Goal: Check status: Check status

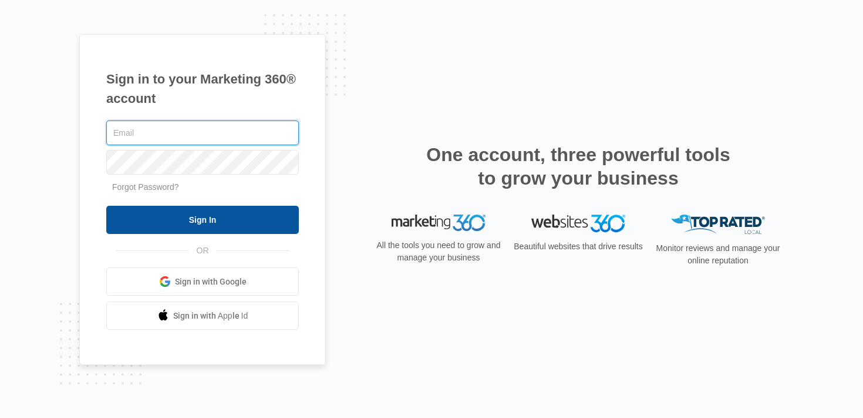
type input "[EMAIL_ADDRESS][DOMAIN_NAME]"
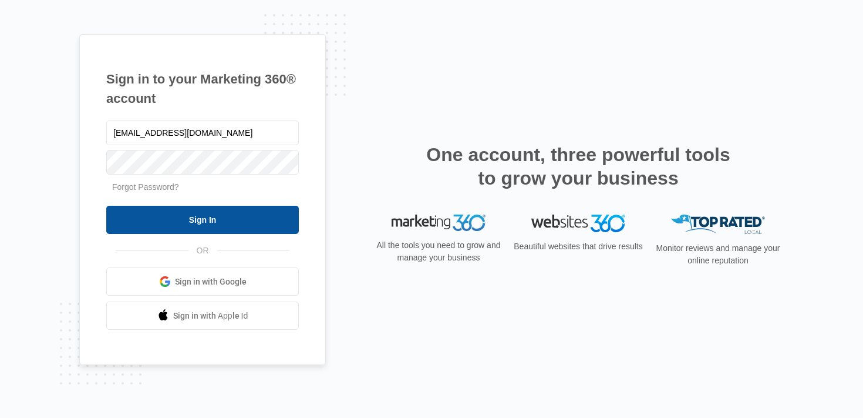
click at [189, 221] on input "Sign In" at bounding box center [202, 220] width 193 height 28
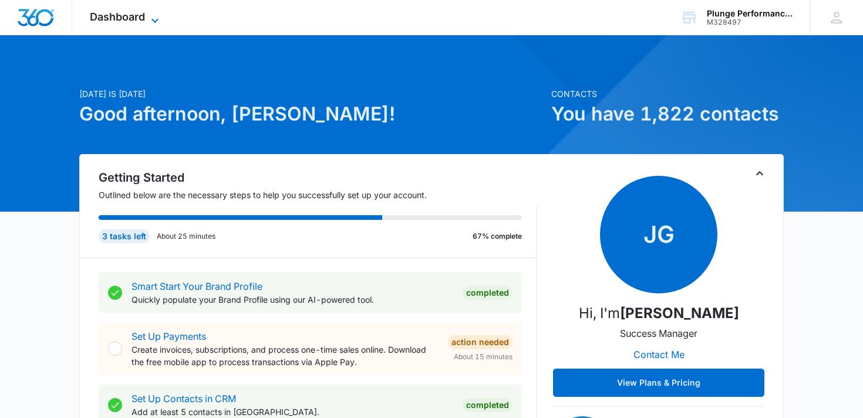
click at [103, 19] on span "Dashboard" at bounding box center [117, 17] width 55 height 12
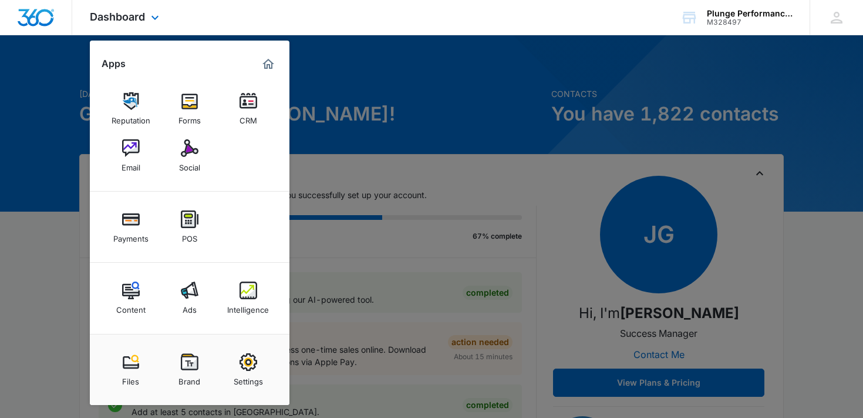
click at [127, 9] on div "Dashboard Apps Reputation Forms CRM Email Social Payments POS Content Ads Intel…" at bounding box center [125, 17] width 107 height 35
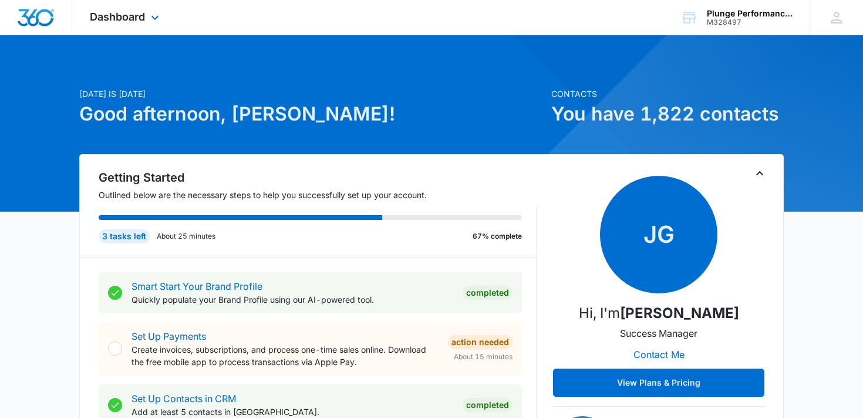
scroll to position [1, 0]
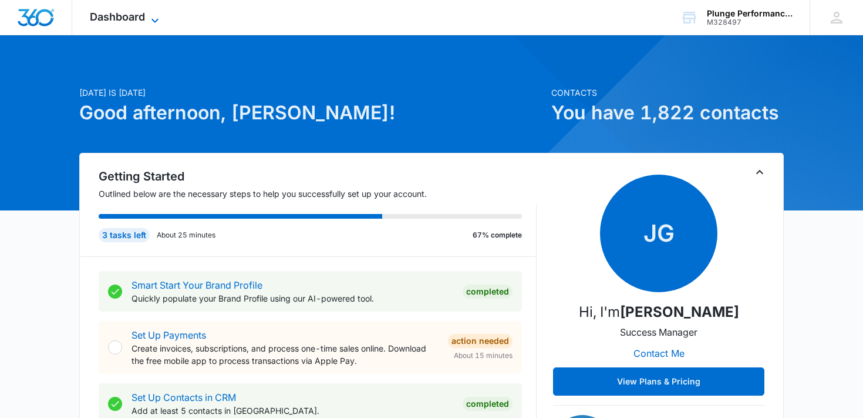
click at [122, 11] on span "Dashboard" at bounding box center [117, 17] width 55 height 12
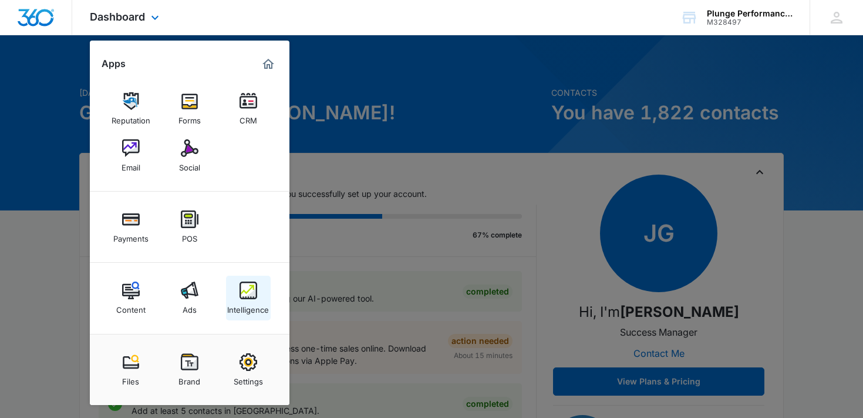
click at [253, 301] on div "Intelligence" at bounding box center [248, 306] width 42 height 15
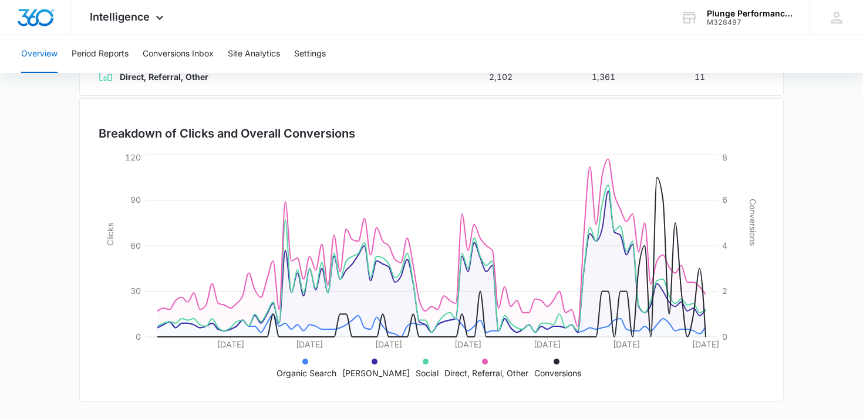
scroll to position [54, 0]
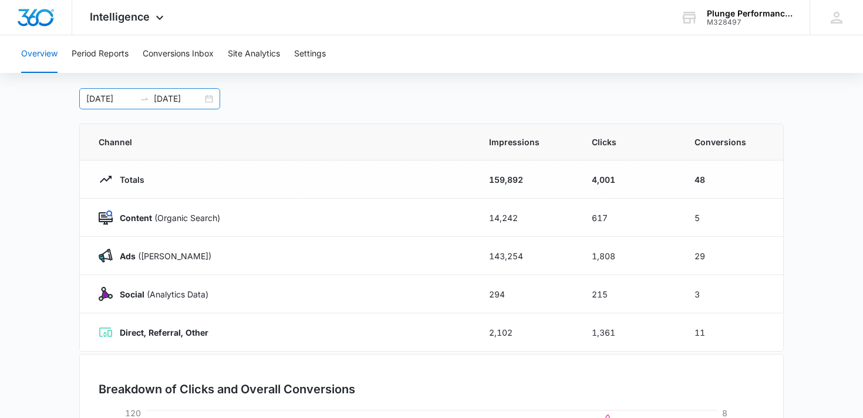
click at [216, 102] on div "06/09/2025 09/07/2025" at bounding box center [149, 98] width 141 height 21
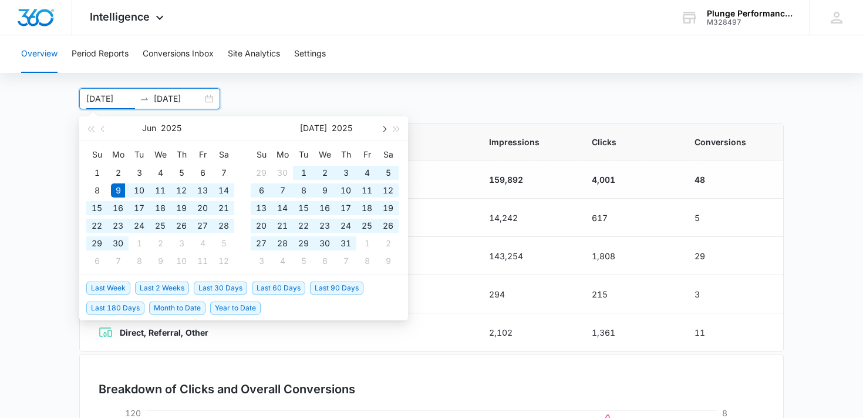
click at [382, 127] on span "button" at bounding box center [384, 129] width 6 height 6
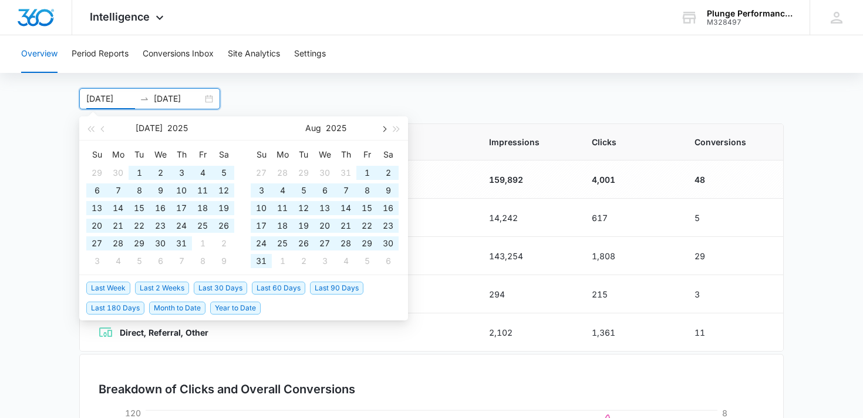
click at [382, 127] on span "button" at bounding box center [384, 129] width 6 height 6
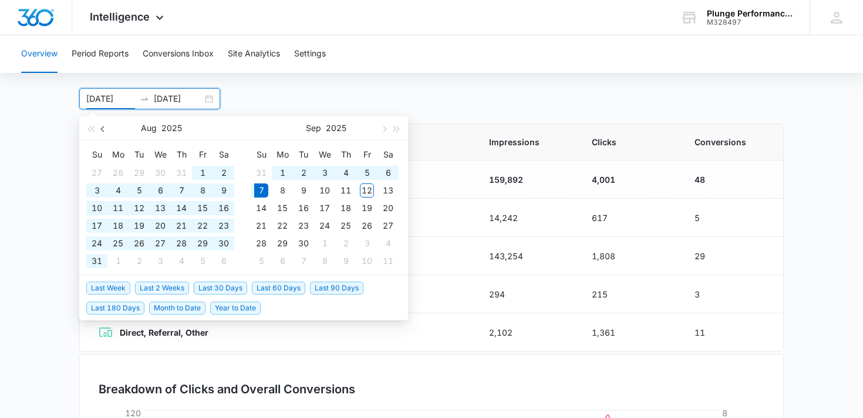
click at [106, 126] on button "button" at bounding box center [103, 127] width 13 height 23
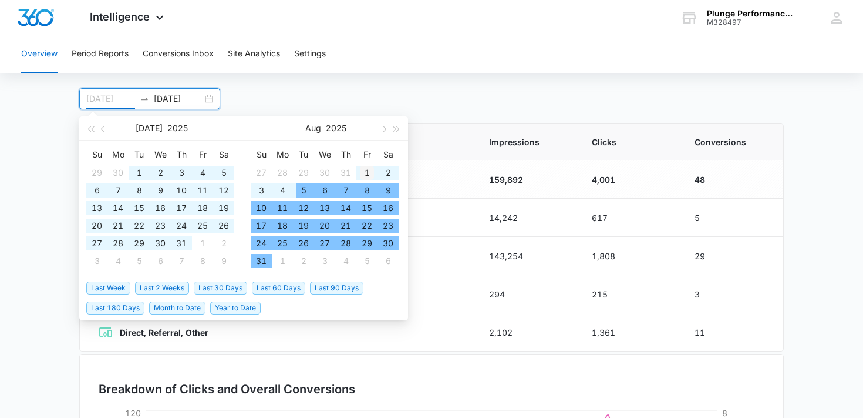
type input "08/01/2025"
click at [368, 170] on div "1" at bounding box center [367, 173] width 14 height 14
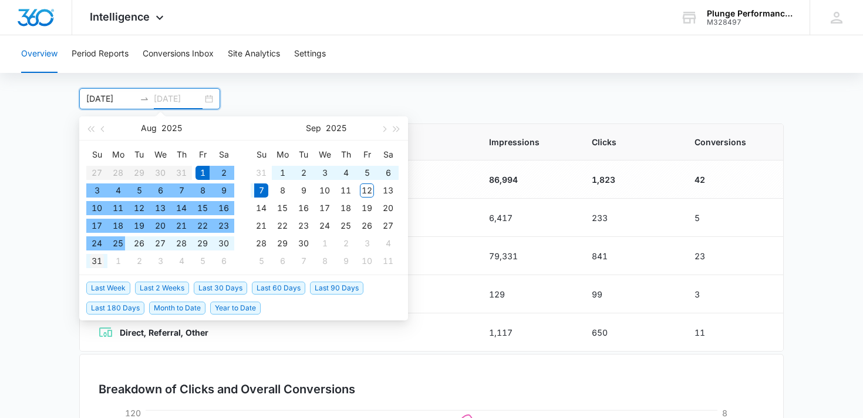
type input "08/31/2025"
click at [99, 258] on div "31" at bounding box center [97, 261] width 14 height 14
